Goal: Task Accomplishment & Management: Manage account settings

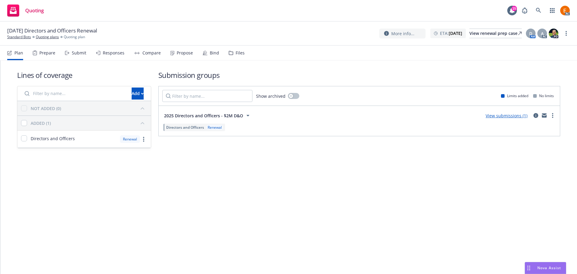
click at [231, 53] on icon at bounding box center [231, 53] width 5 height 4
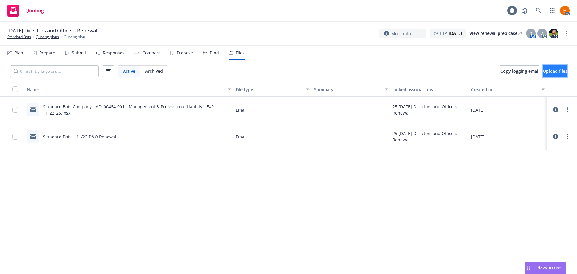
click at [543, 72] on span "Upload files" at bounding box center [555, 71] width 24 height 6
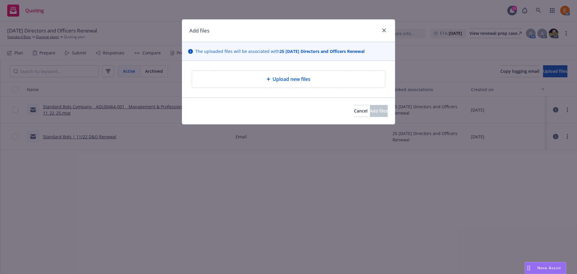
click at [295, 86] on div "Upload new files" at bounding box center [288, 79] width 193 height 17
click at [290, 80] on span "Upload new files" at bounding box center [292, 78] width 38 height 7
click at [296, 69] on div "Upload new files" at bounding box center [288, 79] width 213 height 37
click at [292, 76] on span "Upload new files" at bounding box center [292, 78] width 38 height 7
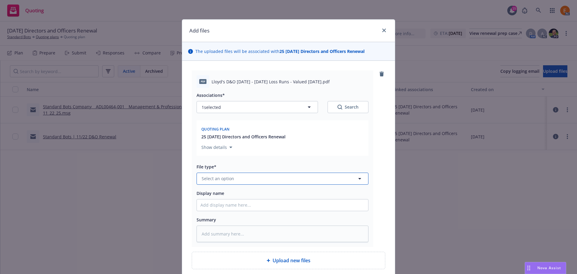
click at [277, 180] on button "Select an option" at bounding box center [283, 179] width 172 height 12
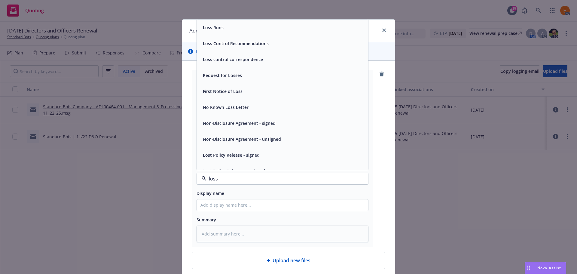
type input "loss r"
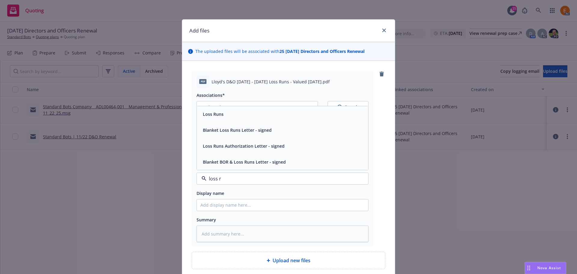
click at [231, 120] on div "Loss Runs" at bounding box center [282, 114] width 171 height 16
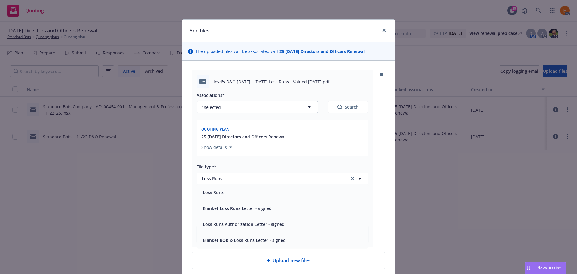
click at [338, 109] on icon "Search" at bounding box center [340, 107] width 5 height 5
type textarea "x"
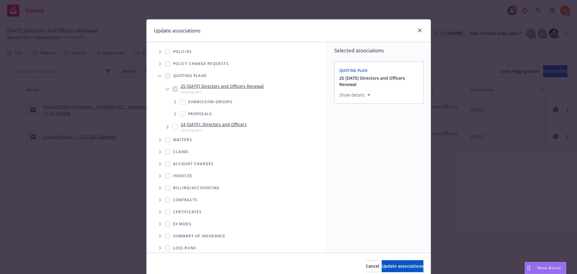
click at [158, 75] on icon "Tree Example" at bounding box center [160, 76] width 4 height 2
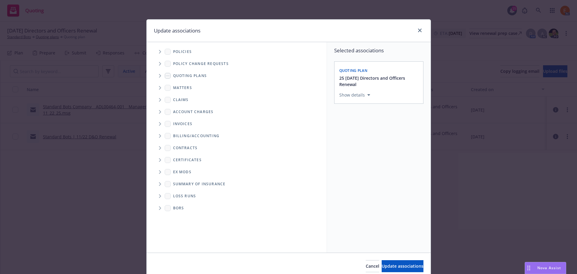
click at [159, 196] on span "Folder Tree Example" at bounding box center [160, 196] width 10 height 10
click at [185, 207] on link "New Loss Runs folder" at bounding box center [205, 206] width 44 height 6
checkbox input "true"
click at [358, 140] on button "Select an option" at bounding box center [378, 136] width 79 height 12
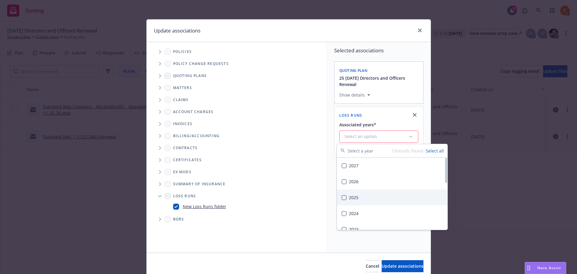
click at [358, 201] on div "2025" at bounding box center [392, 197] width 111 height 16
click at [398, 262] on button "Update associations" at bounding box center [403, 266] width 42 height 12
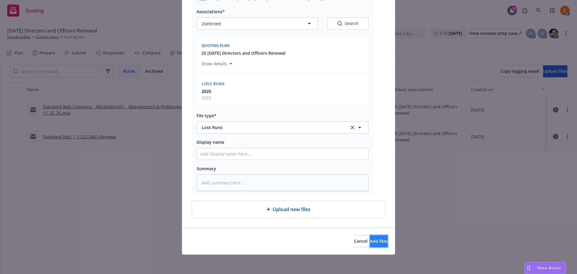
click at [379, 240] on button "Add files" at bounding box center [379, 241] width 18 height 12
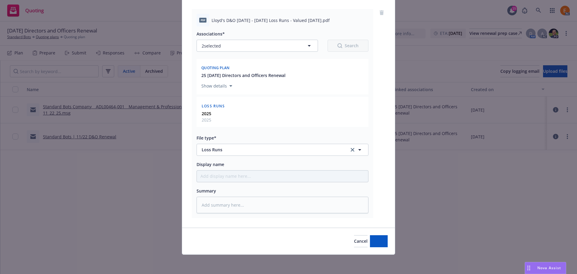
type textarea "x"
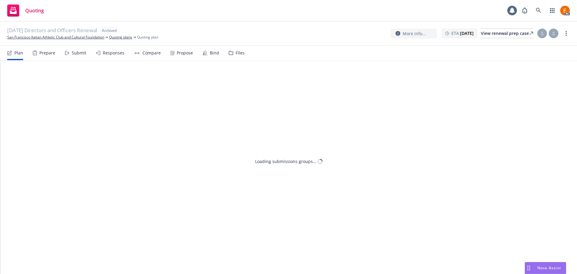
click at [232, 55] on div "Files" at bounding box center [237, 53] width 16 height 14
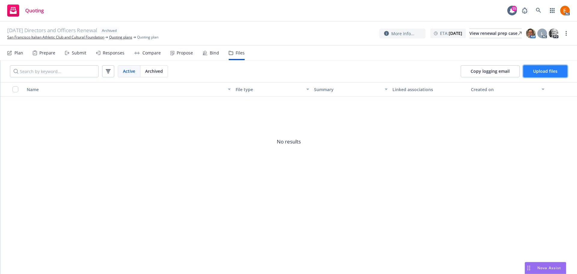
click at [541, 67] on button "Upload files" at bounding box center [545, 71] width 44 height 12
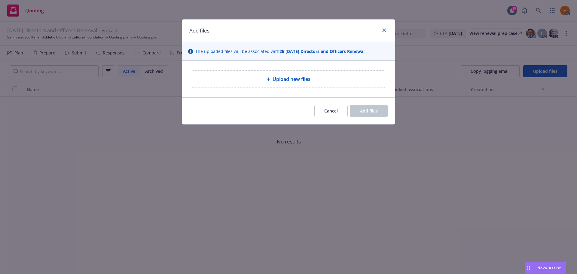
click at [287, 68] on div "Upload new files" at bounding box center [288, 79] width 213 height 37
click at [286, 72] on div "Upload new files" at bounding box center [288, 79] width 193 height 17
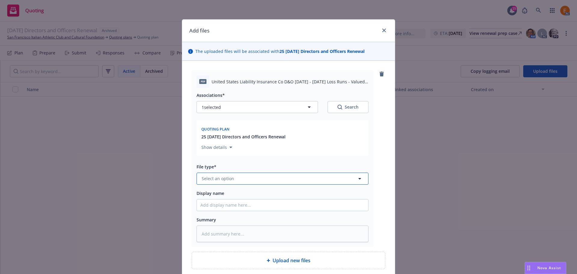
click at [264, 179] on button "Select an option" at bounding box center [283, 179] width 172 height 12
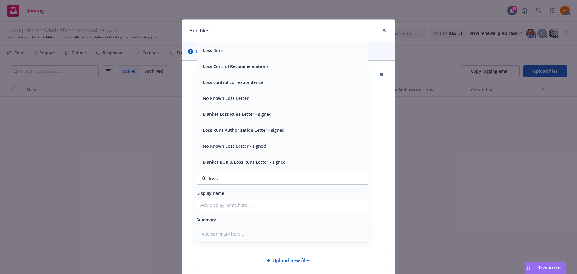
type input "loss r"
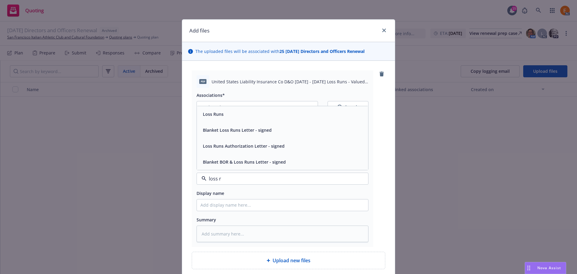
click at [245, 114] on div "Loss Runs" at bounding box center [282, 114] width 164 height 9
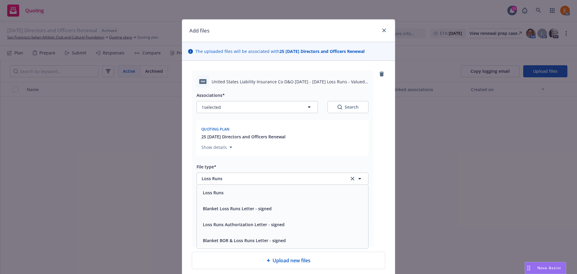
click at [342, 102] on button "Search" at bounding box center [348, 107] width 41 height 12
type textarea "x"
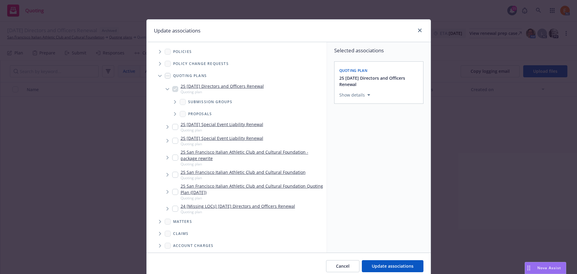
click at [158, 71] on span "Tree Example" at bounding box center [160, 76] width 10 height 10
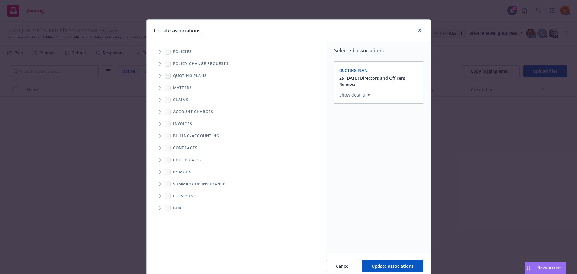
click at [159, 196] on icon "Folder Tree Example" at bounding box center [160, 196] width 2 height 4
click at [186, 206] on link "New Loss Runs folder" at bounding box center [205, 206] width 44 height 6
checkbox input "true"
click at [372, 136] on div "Select an option" at bounding box center [376, 136] width 64 height 6
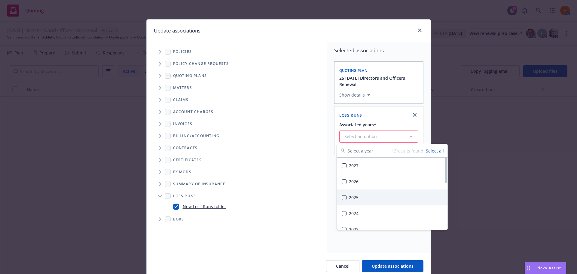
click at [365, 194] on div "2025" at bounding box center [392, 197] width 111 height 16
click at [385, 263] on span "Update associations" at bounding box center [393, 266] width 42 height 6
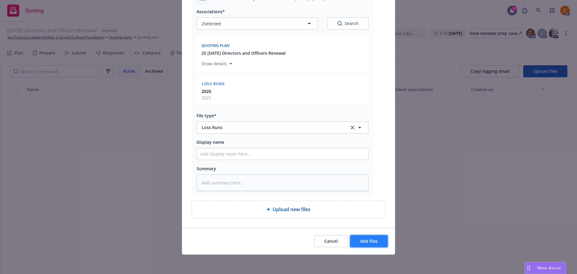
click at [377, 243] on button "Add files" at bounding box center [369, 241] width 38 height 12
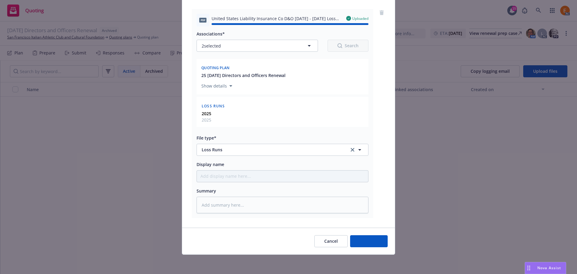
type textarea "x"
